Goal: Task Accomplishment & Management: Complete application form

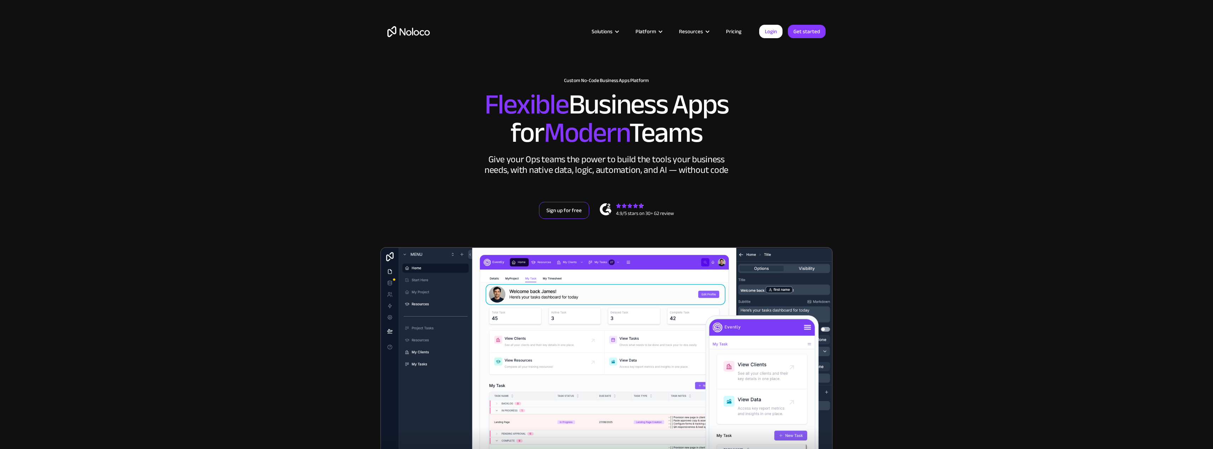
click at [560, 217] on link "Sign up for free" at bounding box center [564, 210] width 50 height 17
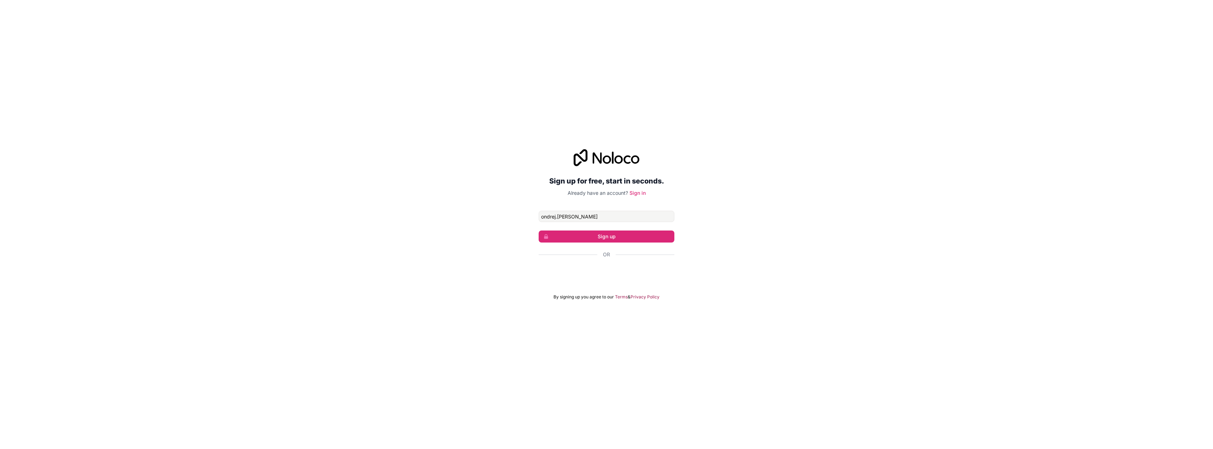
type input "[EMAIL_ADDRESS][PERSON_NAME][DOMAIN_NAME]"
click at [619, 237] on button "Sign up" at bounding box center [607, 236] width 136 height 12
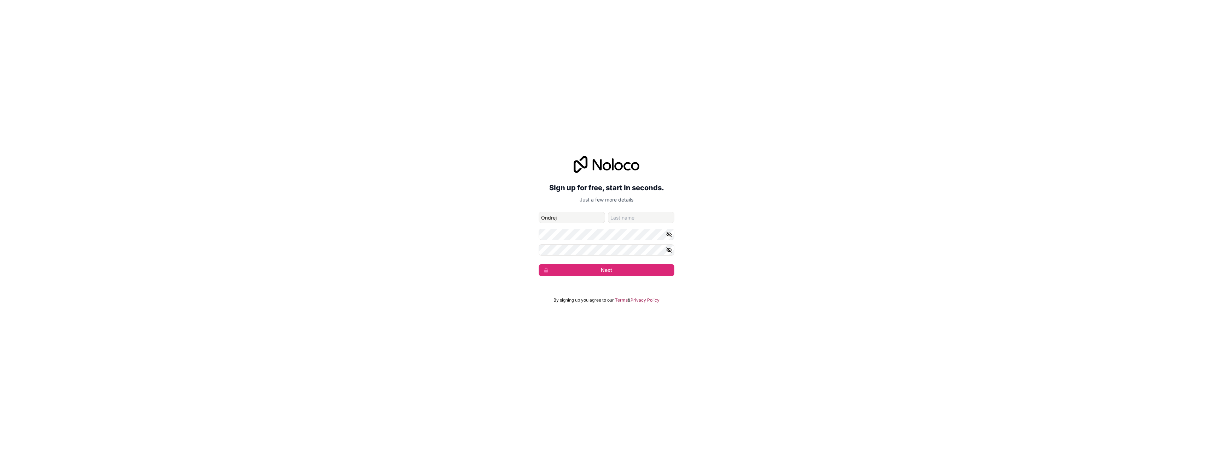
type input "Ondrej"
type input "[PERSON_NAME]"
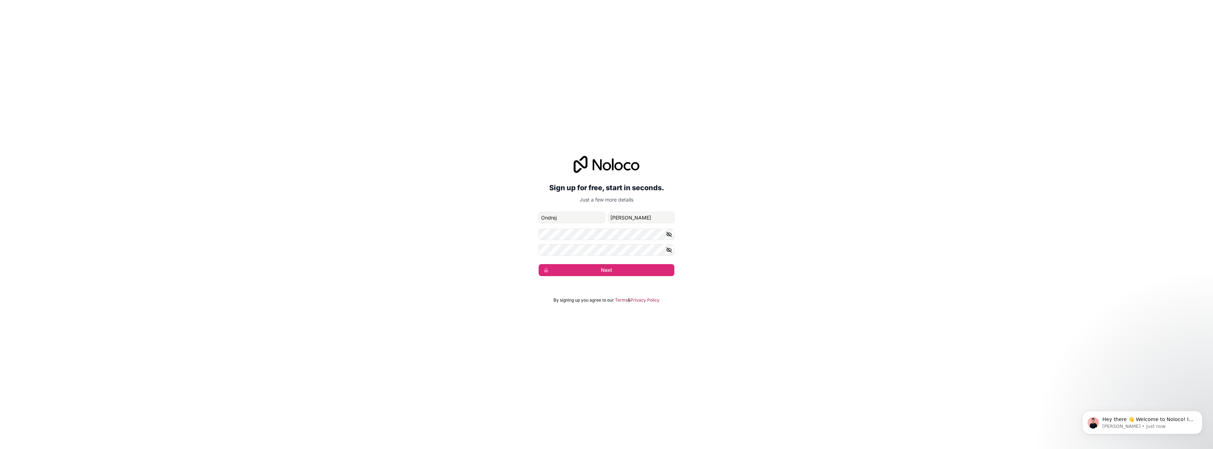
click at [672, 236] on icon "button" at bounding box center [669, 234] width 6 height 6
click at [590, 269] on button "Next" at bounding box center [607, 270] width 136 height 12
click at [611, 267] on button "Next" at bounding box center [607, 270] width 136 height 12
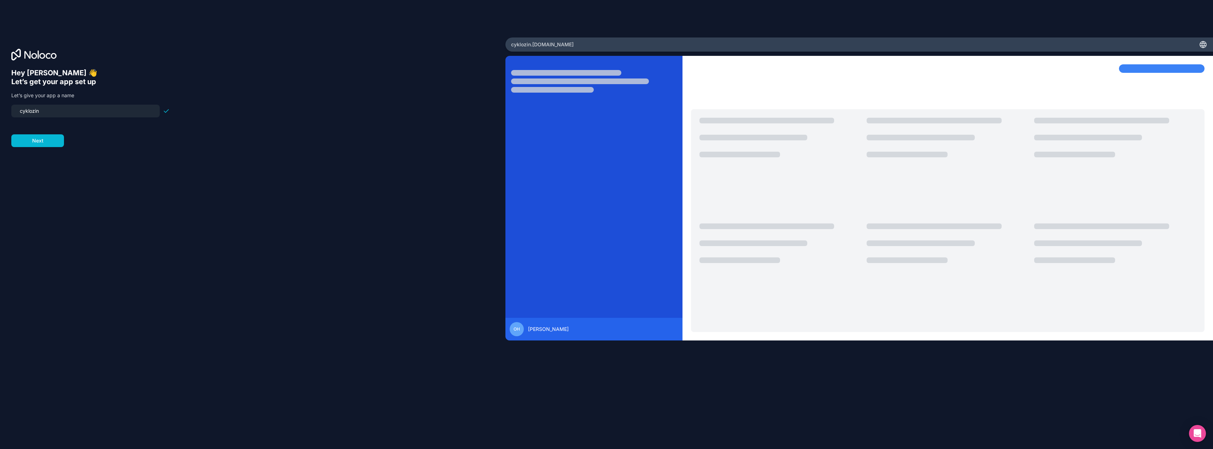
click at [28, 113] on input "cyklozin" at bounding box center [86, 111] width 140 height 10
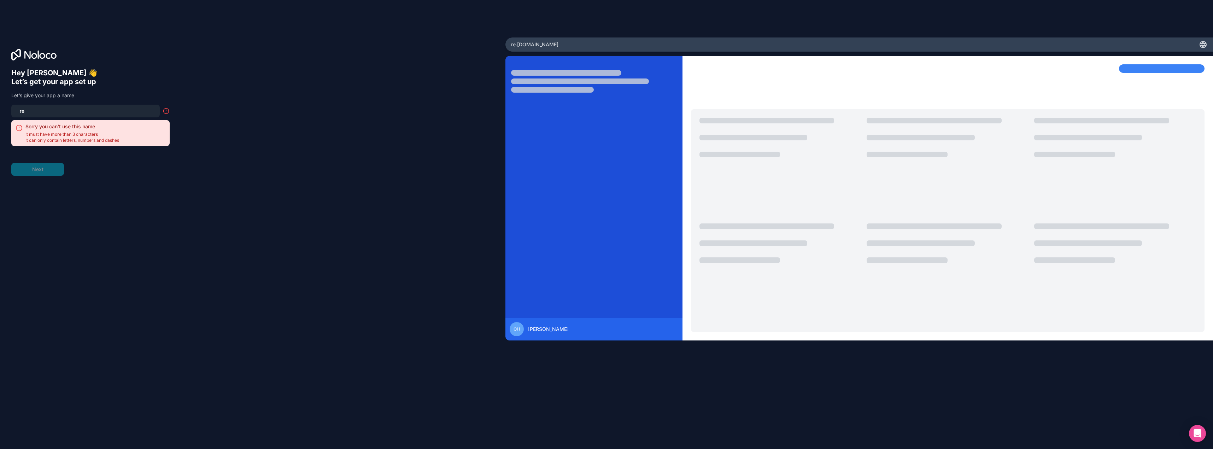
type input "r"
type input "a"
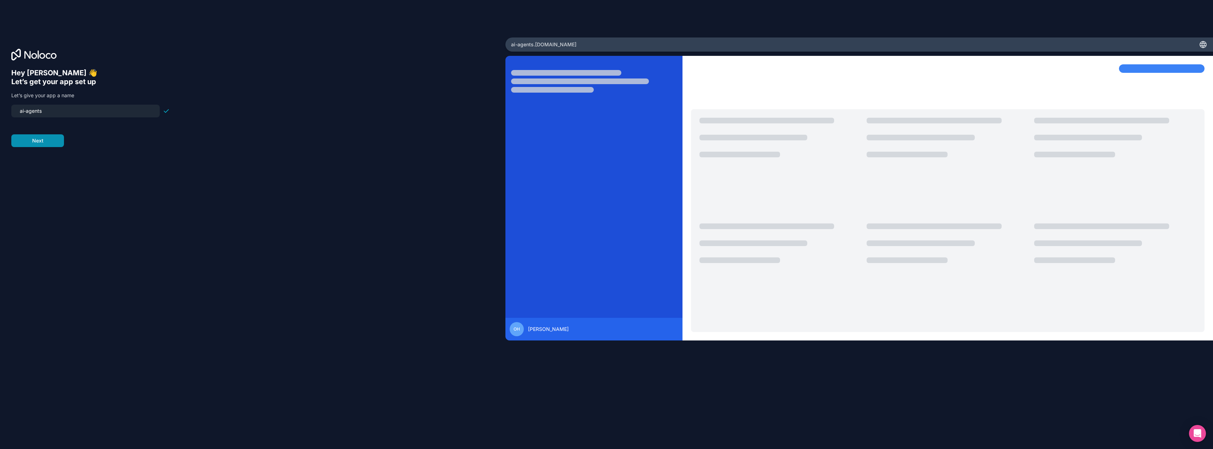
type input "ai-agents"
click at [51, 139] on button "Next" at bounding box center [37, 140] width 53 height 13
click at [53, 104] on span "__________" at bounding box center [56, 107] width 28 height 8
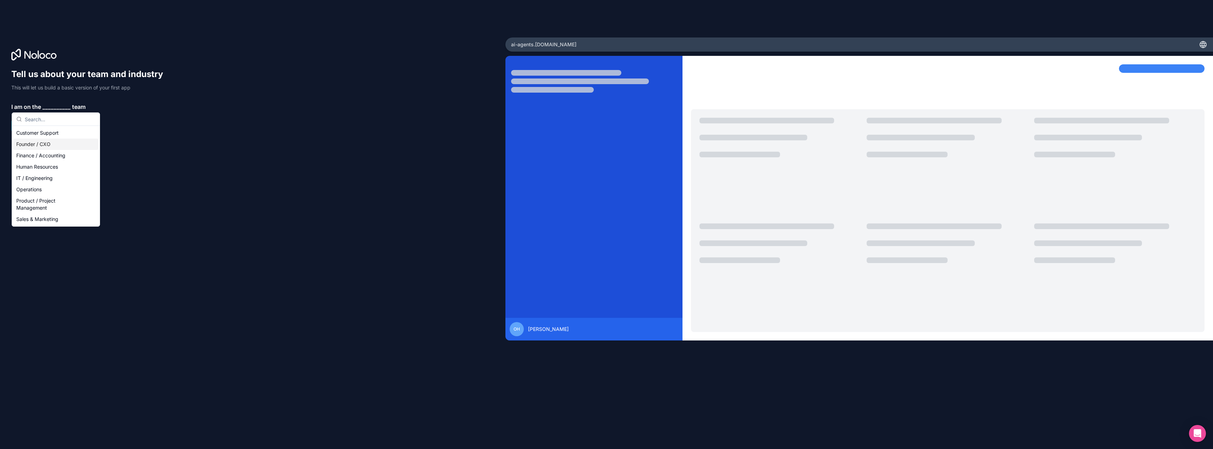
click at [55, 143] on div "Founder / CXO" at bounding box center [55, 144] width 85 height 11
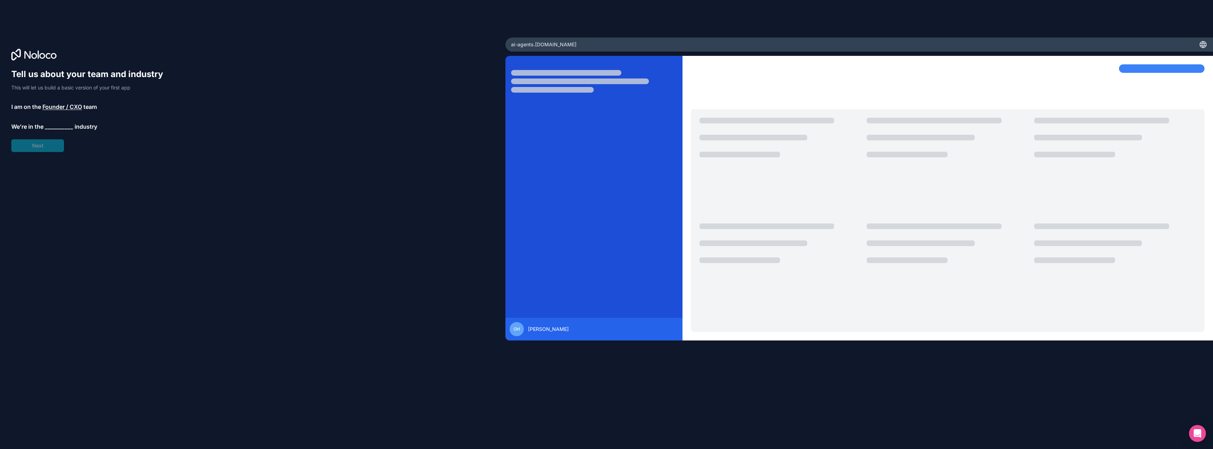
click at [54, 129] on span "__________" at bounding box center [59, 126] width 28 height 8
type input "rec"
click at [52, 153] on div "HR & Recruiting" at bounding box center [58, 152] width 85 height 11
click at [53, 147] on span "__________" at bounding box center [53, 146] width 28 height 8
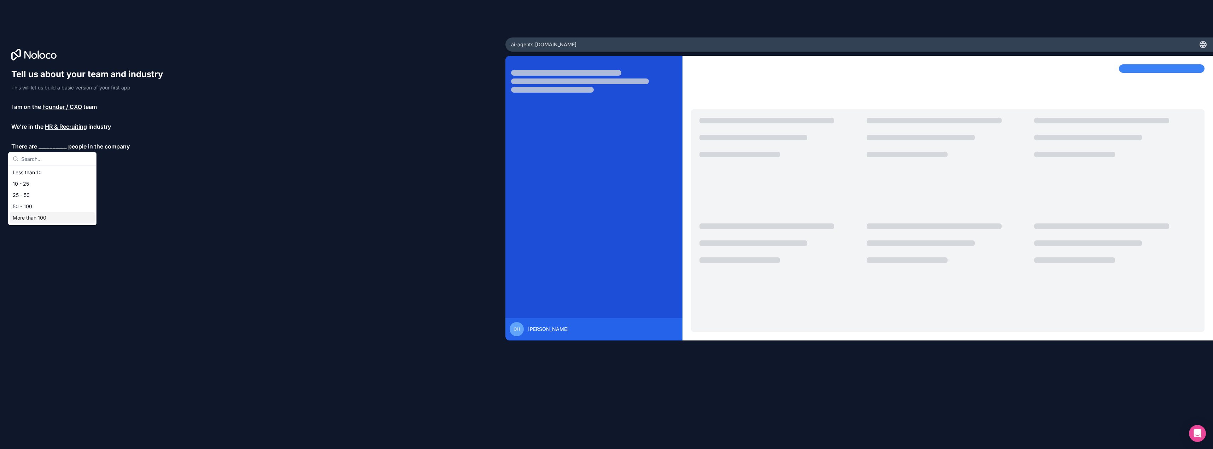
click at [52, 221] on div "More than 100" at bounding box center [52, 217] width 85 height 11
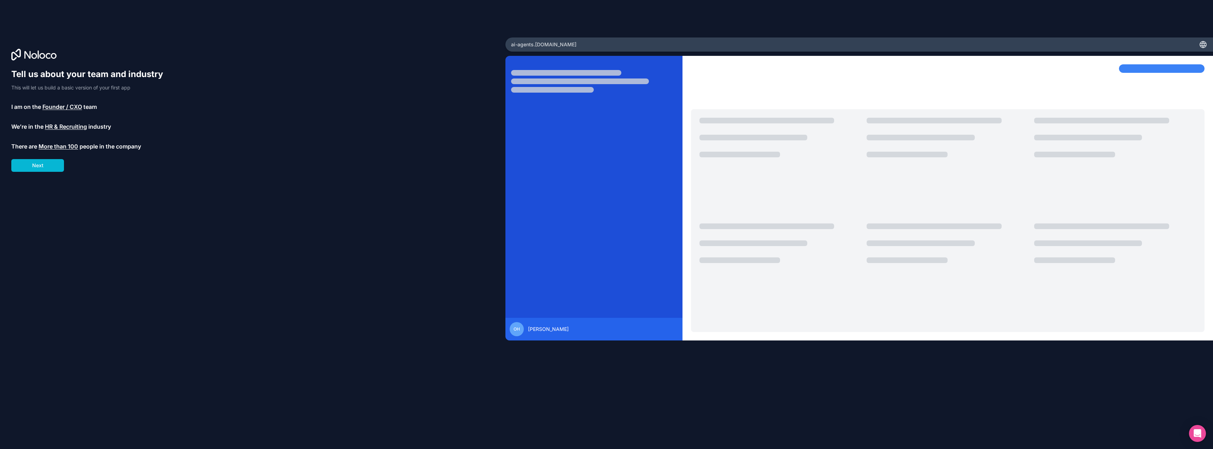
click at [62, 145] on span "More than 100" at bounding box center [59, 146] width 40 height 8
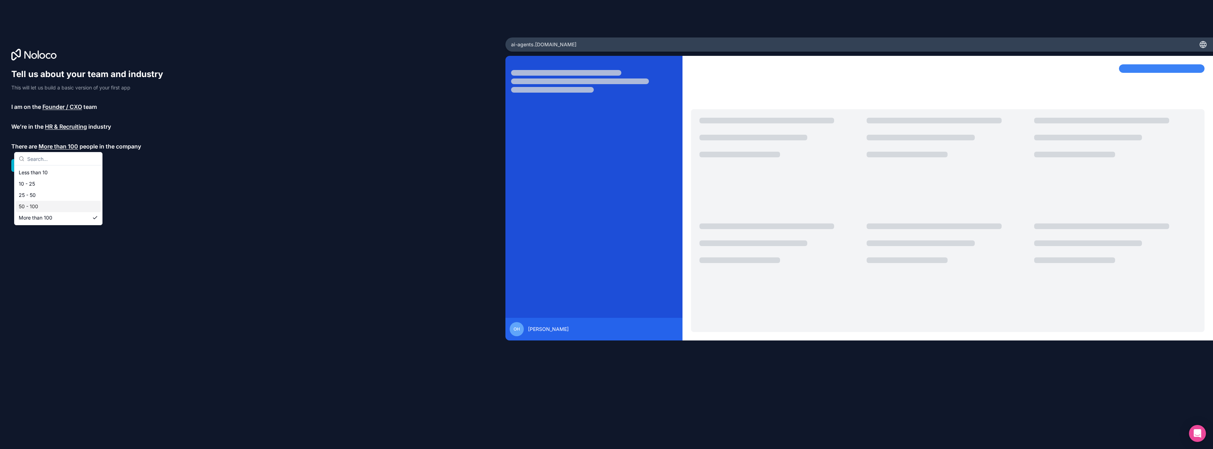
click at [55, 206] on div "50 - 100" at bounding box center [58, 206] width 85 height 11
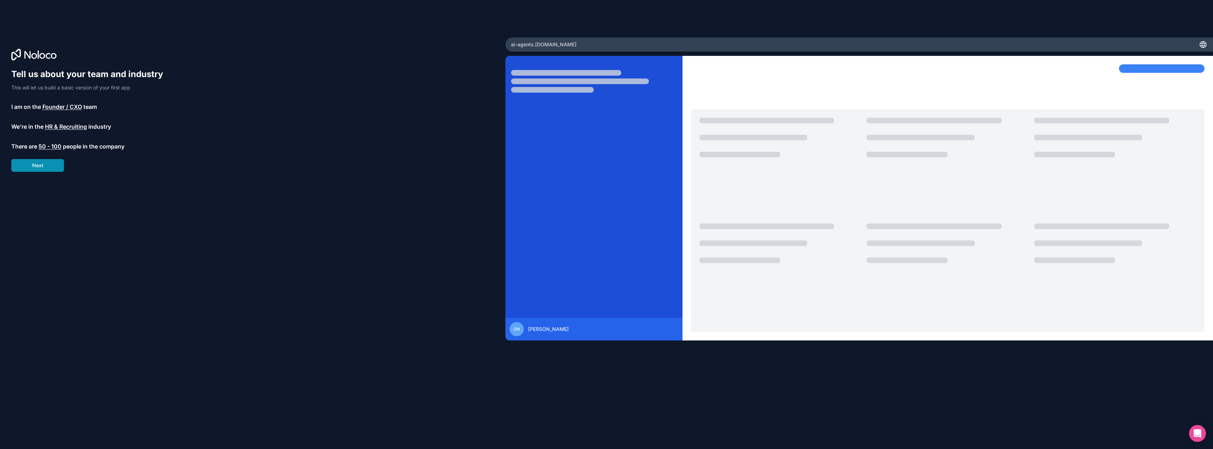
click at [42, 166] on button "Next" at bounding box center [37, 165] width 53 height 13
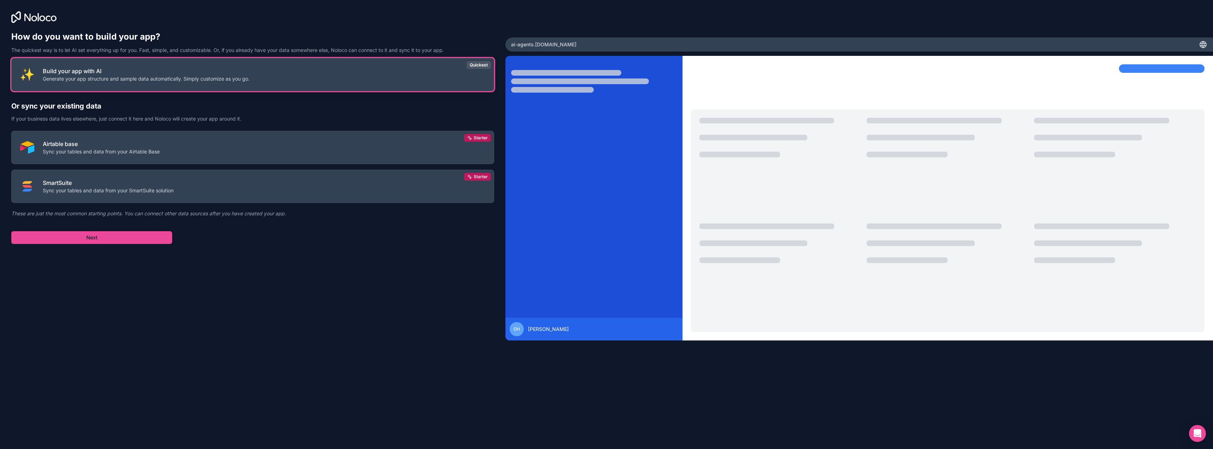
click at [149, 72] on p "Build your app with AI" at bounding box center [146, 71] width 207 height 8
click at [105, 237] on button "Next" at bounding box center [91, 237] width 161 height 13
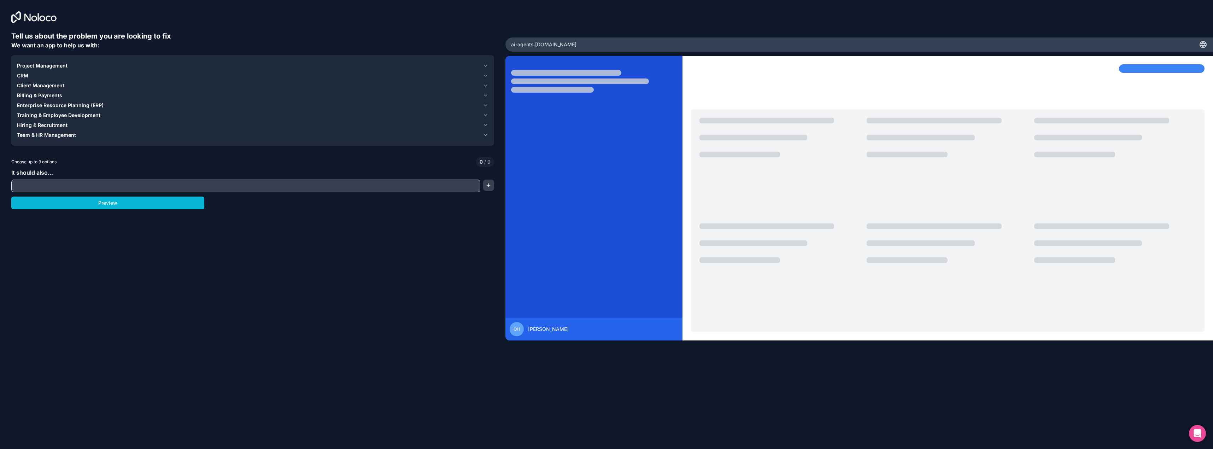
click at [83, 122] on div "Hiring & Recruitment" at bounding box center [248, 125] width 463 height 7
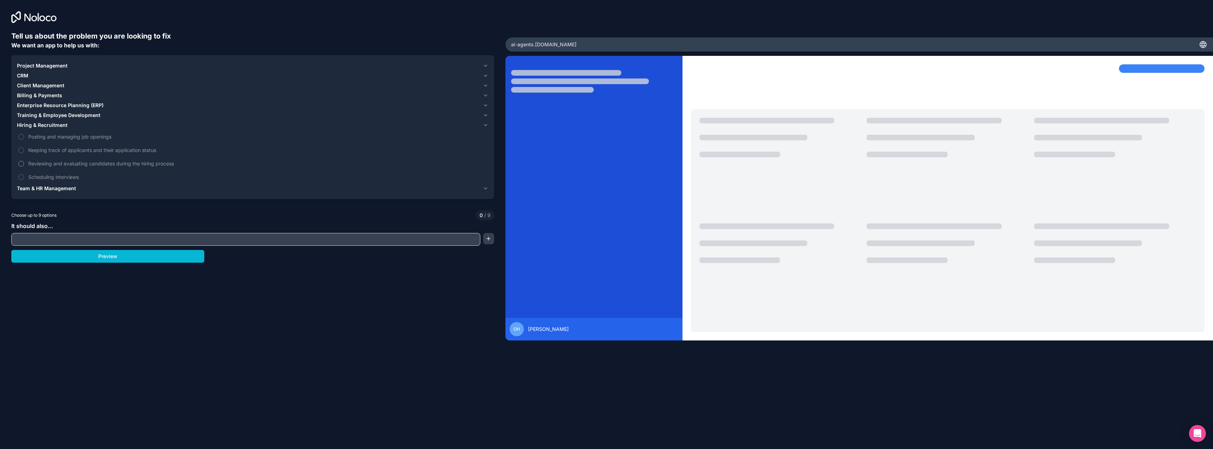
click at [114, 164] on span "Reviewing and evaluating candidates during the hiring process" at bounding box center [257, 163] width 459 height 7
click at [24, 164] on button "Reviewing and evaluating candidates during the hiring process" at bounding box center [21, 164] width 6 height 6
click at [84, 163] on span "Reviewing and evaluating candidates during the hiring process" at bounding box center [257, 163] width 459 height 7
click at [24, 163] on button "Reviewing and evaluating candidates during the hiring process" at bounding box center [21, 164] width 6 height 6
click at [59, 189] on span "Team & HR Management" at bounding box center [46, 188] width 59 height 7
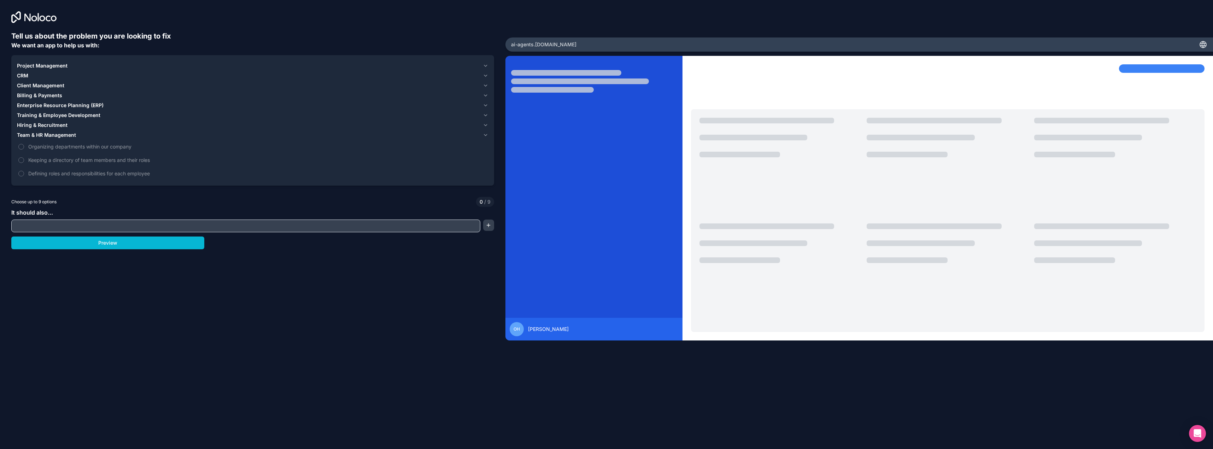
click at [106, 228] on input "text" at bounding box center [246, 226] width 466 height 10
type input "Recruitment Agents"
click at [490, 224] on button "button" at bounding box center [488, 225] width 11 height 11
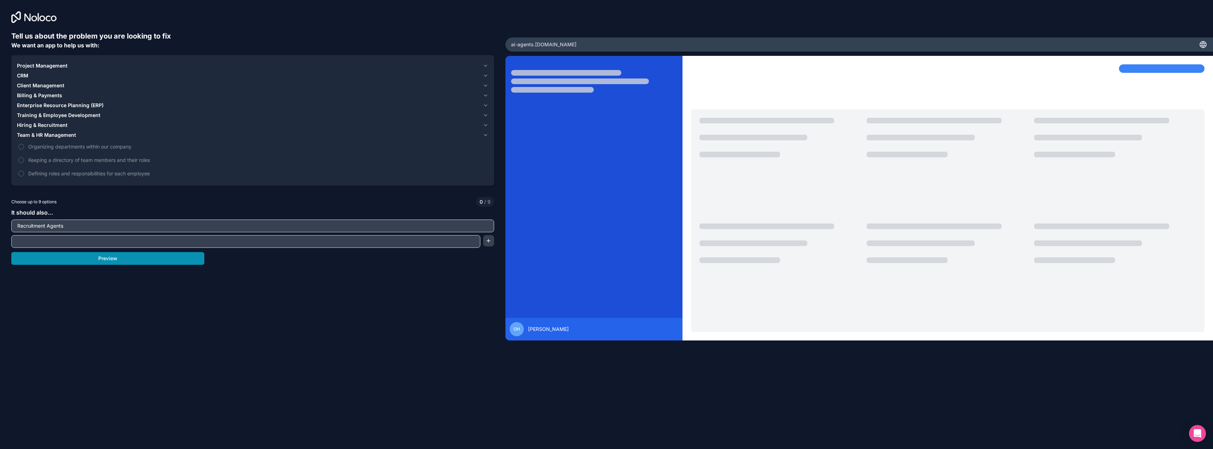
click at [167, 263] on button "Preview" at bounding box center [107, 258] width 193 height 13
click at [55, 148] on span "Organizing departments within our company" at bounding box center [257, 146] width 459 height 7
click at [24, 148] on button "Organizing departments within our company" at bounding box center [21, 147] width 6 height 6
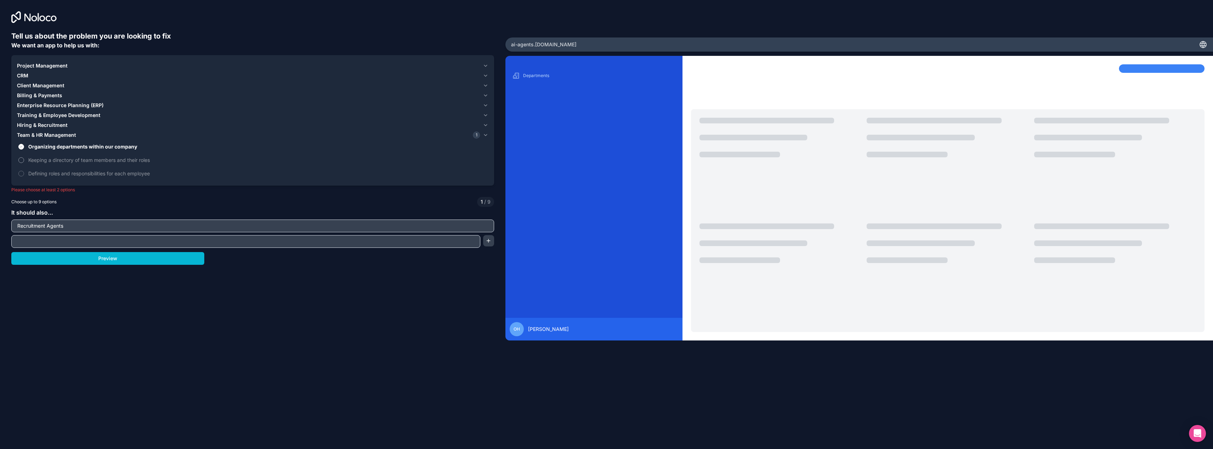
click at [55, 157] on span "Keeping a directory of team members and their roles" at bounding box center [257, 159] width 459 height 7
click at [24, 157] on button "Keeping a directory of team members and their roles" at bounding box center [21, 160] width 6 height 6
click at [60, 173] on span "Defining roles and responsibilities for each employee" at bounding box center [257, 173] width 459 height 7
click at [24, 173] on button "Defining roles and responsibilities for each employee" at bounding box center [21, 174] width 6 height 6
click at [41, 95] on span "Billing & Payments" at bounding box center [39, 95] width 45 height 7
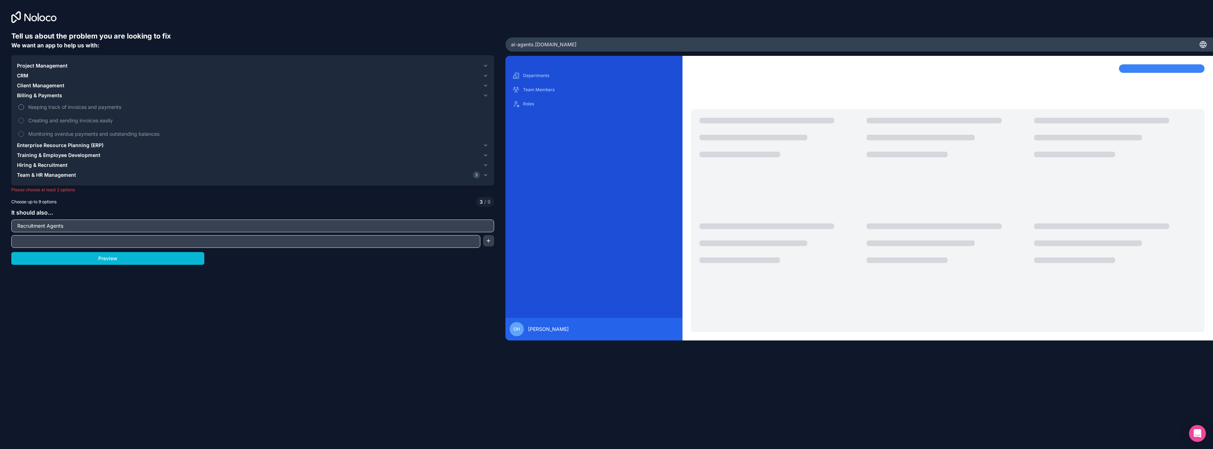
click at [43, 106] on span "Keeping track of invoices and payments" at bounding box center [257, 106] width 459 height 7
click at [24, 106] on button "Keeping track of invoices and payments" at bounding box center [21, 107] width 6 height 6
click at [43, 106] on span "Keeping track of invoices and payments" at bounding box center [257, 106] width 459 height 7
click at [24, 106] on button "Keeping track of invoices and payments" at bounding box center [21, 107] width 6 height 6
click at [37, 84] on span "Client Management" at bounding box center [40, 85] width 47 height 7
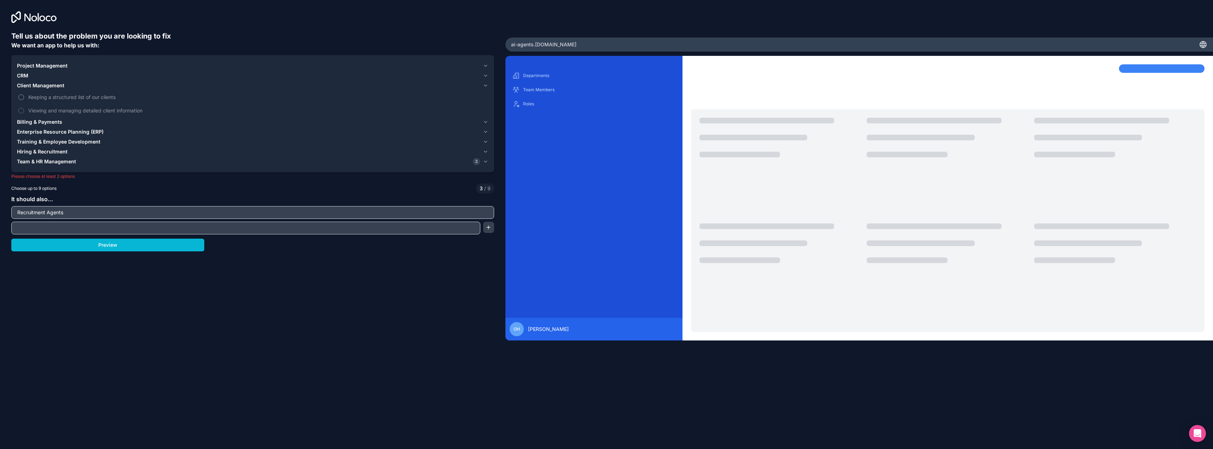
click at [39, 98] on span "Keeping a structured list of our clients" at bounding box center [257, 96] width 459 height 7
click at [24, 98] on button "Keeping a structured list of our clients" at bounding box center [21, 97] width 6 height 6
click at [40, 110] on span "Viewing and managing detailed client information" at bounding box center [257, 110] width 459 height 7
click at [24, 110] on button "Viewing and managing detailed client information" at bounding box center [21, 111] width 6 height 6
click at [41, 110] on span "Viewing and managing detailed client information" at bounding box center [257, 110] width 459 height 7
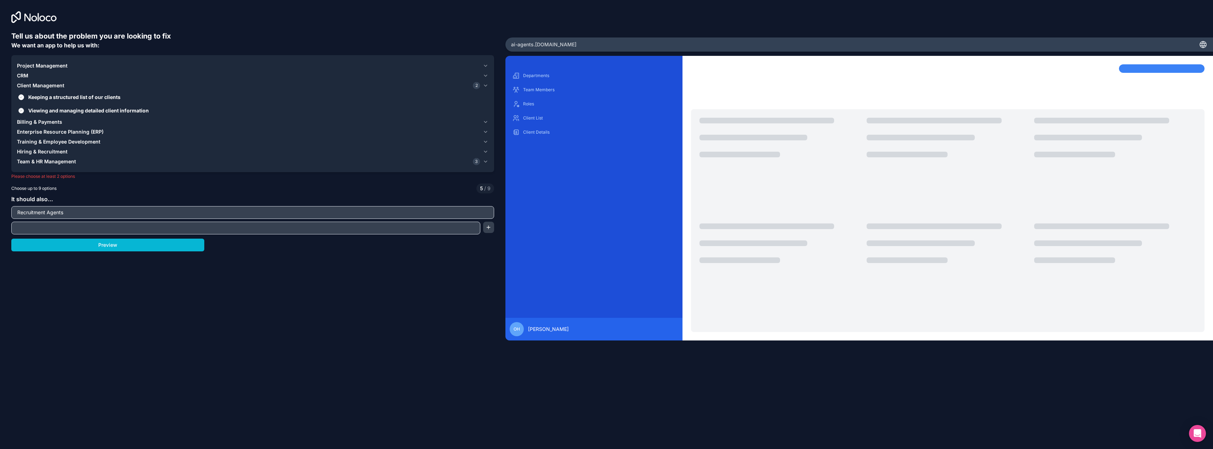
click at [24, 110] on button "Viewing and managing detailed client information" at bounding box center [21, 111] width 6 height 6
click at [93, 247] on button "Preview" at bounding box center [107, 245] width 193 height 13
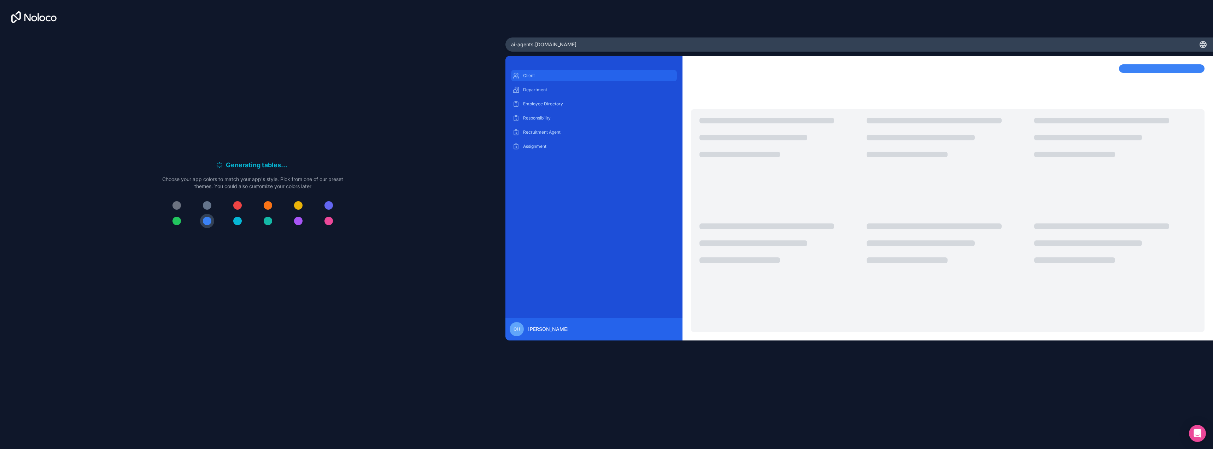
click at [568, 76] on p "Client" at bounding box center [599, 76] width 152 height 6
